Goal: Task Accomplishment & Management: Complete application form

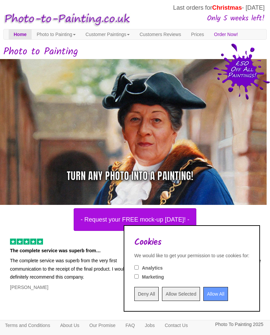
click at [204, 297] on input "Allow All" at bounding box center [216, 294] width 25 height 14
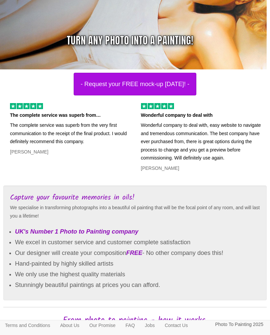
scroll to position [143, 0]
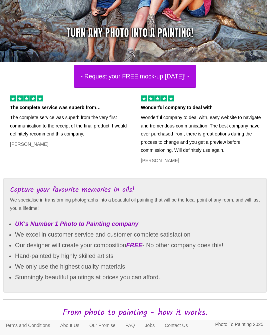
click at [120, 87] on button "- Request your FREE mock-up [DATE]! -" at bounding box center [135, 76] width 123 height 23
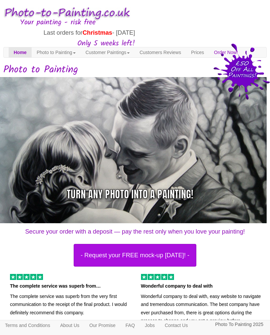
click at [145, 266] on button "- Request your FREE mock-up [DATE]! -" at bounding box center [135, 255] width 123 height 23
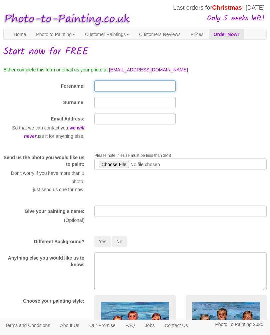
click at [105, 92] on input "Forename" at bounding box center [134, 85] width 81 height 11
type input "[PERSON_NAME]"
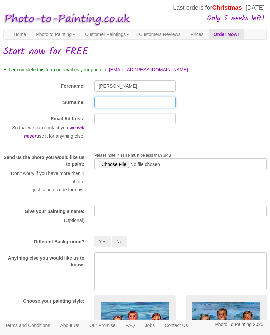
click at [106, 108] on input "Surname" at bounding box center [134, 102] width 81 height 11
type input "Henderson"
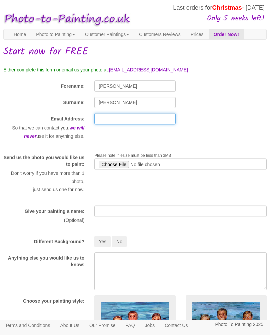
click at [105, 125] on input "text" at bounding box center [134, 118] width 81 height 11
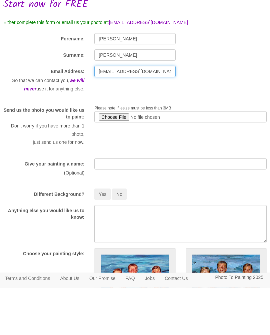
type input "Hendersonandrew@live.co.uk"
click at [112, 159] on input "file" at bounding box center [180, 164] width 173 height 11
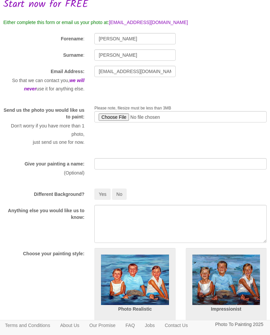
type input "C:\fakepath\e18f3e23-b395-468c-abb5-974474209e7f.jpeg"
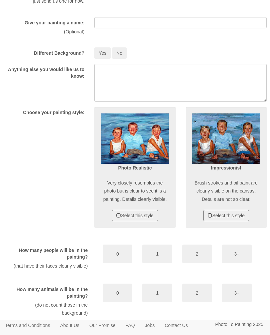
scroll to position [189, 2]
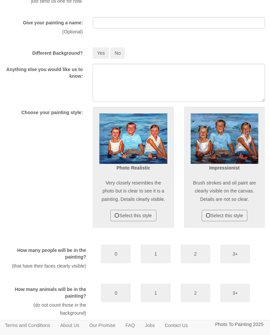
click at [230, 161] on img at bounding box center [225, 138] width 68 height 50
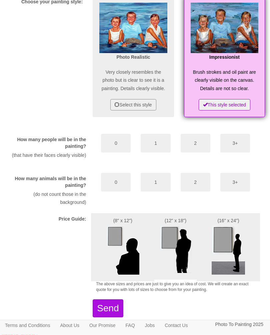
scroll to position [299, 2]
click at [239, 153] on button "3+" at bounding box center [236, 143] width 30 height 19
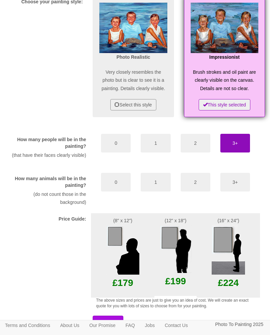
click at [113, 192] on button "0" at bounding box center [116, 182] width 30 height 19
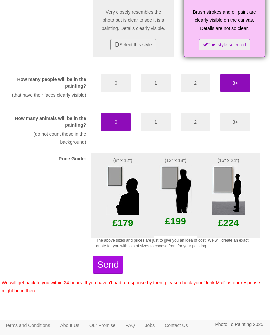
scroll to position [379, 2]
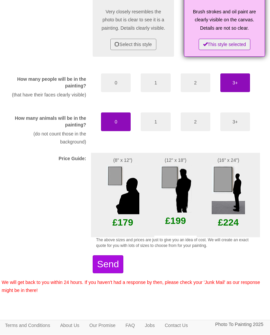
click at [168, 194] on img at bounding box center [176, 189] width 32 height 48
click at [184, 203] on img at bounding box center [176, 189] width 32 height 48
click at [121, 274] on button "Send" at bounding box center [108, 265] width 30 height 18
